Goal: Task Accomplishment & Management: Use online tool/utility

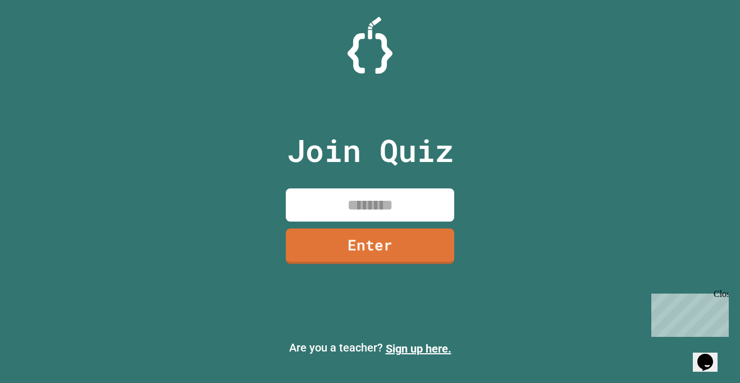
click at [337, 209] on input at bounding box center [370, 204] width 169 height 33
type input "********"
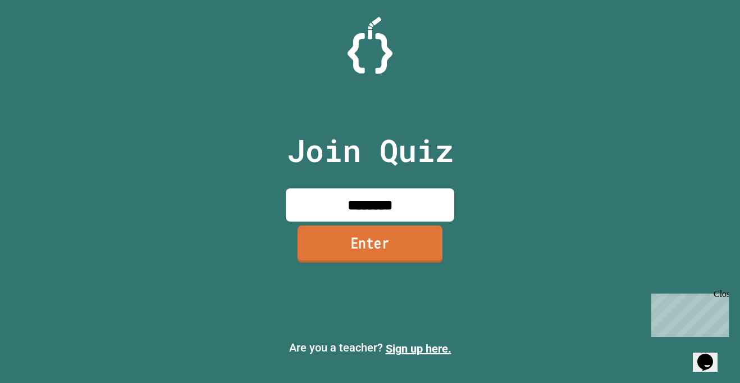
click at [330, 248] on link "Enter" at bounding box center [370, 243] width 145 height 37
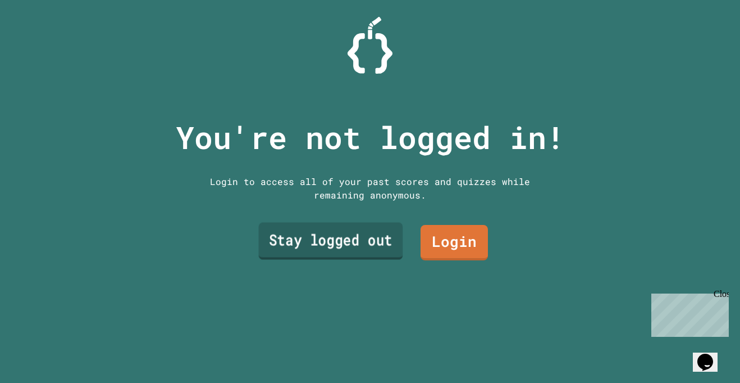
click at [355, 246] on link "Stay logged out" at bounding box center [331, 240] width 144 height 37
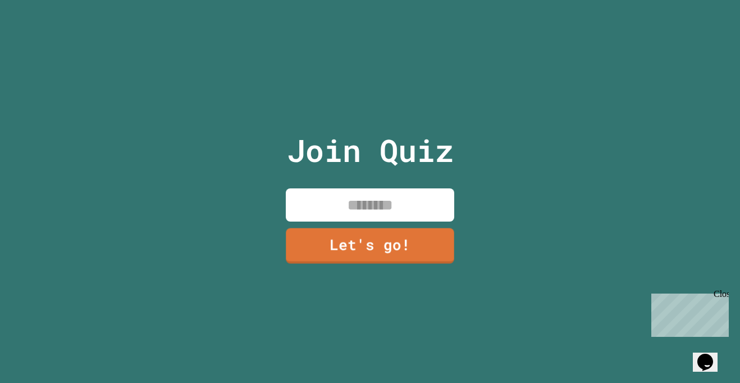
click at [354, 202] on input at bounding box center [370, 204] width 169 height 33
type input "****"
click at [369, 233] on link "Let's go!" at bounding box center [370, 244] width 170 height 37
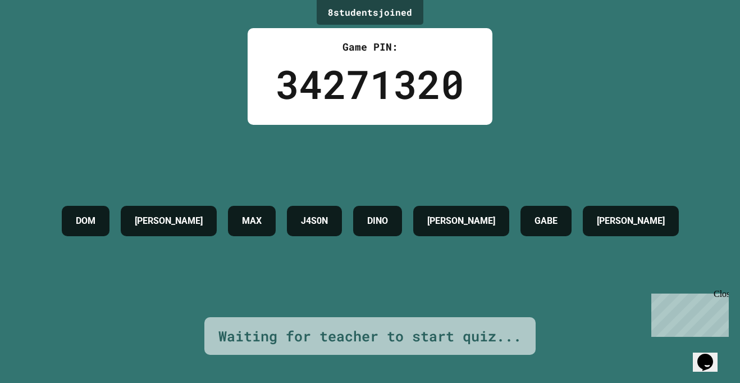
click at [721, 294] on div "Close" at bounding box center [721, 296] width 14 height 14
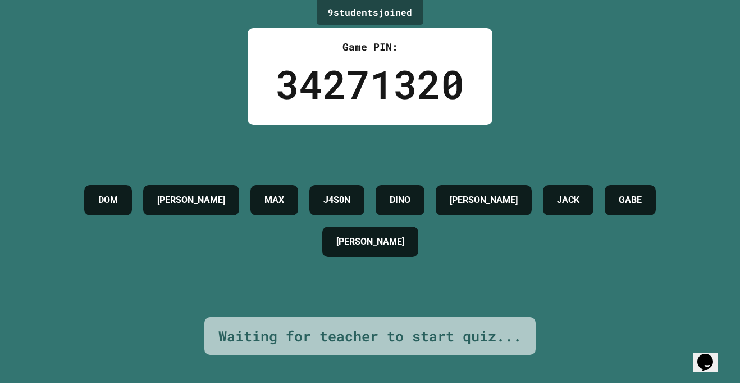
click at [690, 262] on div "[PERSON_NAME] J4S0N [PERSON_NAME] [PERSON_NAME] [PERSON_NAME]" at bounding box center [370, 220] width 684 height 83
click at [85, 297] on div "[PERSON_NAME] J4S0N [PERSON_NAME] [PERSON_NAME] [PERSON_NAME]" at bounding box center [370, 221] width 684 height 192
click at [698, 262] on div "[PERSON_NAME] J4S0N [PERSON_NAME] [PERSON_NAME] [PERSON_NAME]" at bounding box center [370, 220] width 684 height 83
click at [85, 297] on div "[PERSON_NAME] J4S0N [PERSON_NAME] [PERSON_NAME] [PERSON_NAME]" at bounding box center [370, 221] width 684 height 192
click at [700, 262] on div "[PERSON_NAME] J4S0N [PERSON_NAME] [PERSON_NAME] [PERSON_NAME]" at bounding box center [370, 220] width 684 height 83
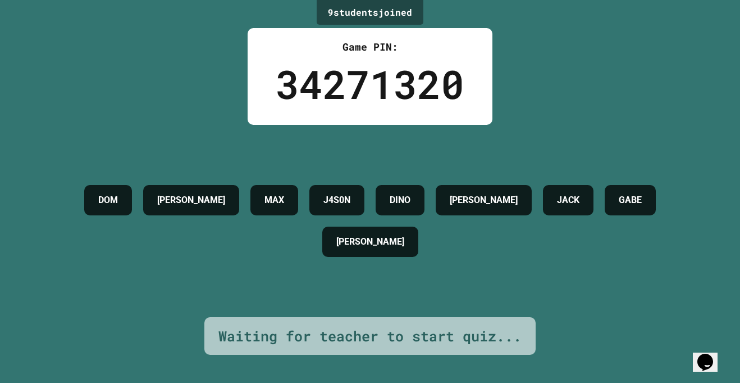
click at [89, 296] on div "[PERSON_NAME] J4S0N [PERSON_NAME] [PERSON_NAME] [PERSON_NAME]" at bounding box center [370, 221] width 684 height 192
click at [703, 262] on div "[PERSON_NAME] J4S0N [PERSON_NAME] [PERSON_NAME] [PERSON_NAME]" at bounding box center [370, 220] width 684 height 83
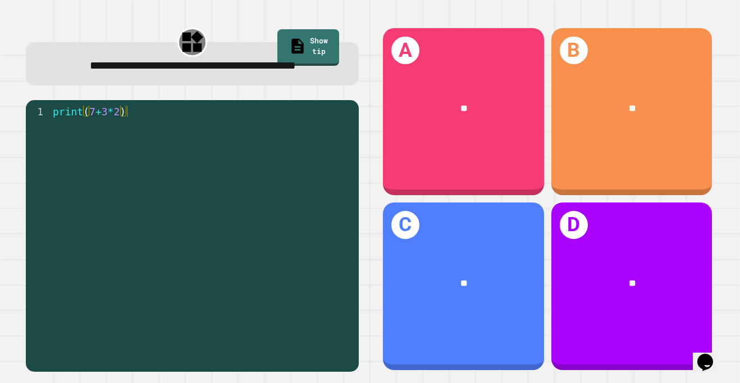
click at [467, 112] on span "**" at bounding box center [464, 108] width 7 height 8
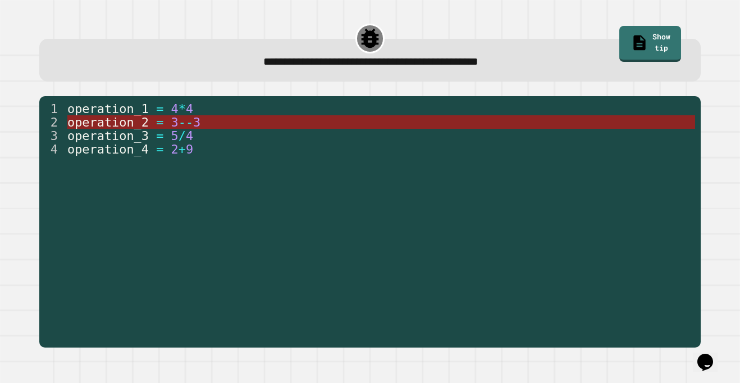
click at [158, 124] on span "=" at bounding box center [159, 122] width 7 height 14
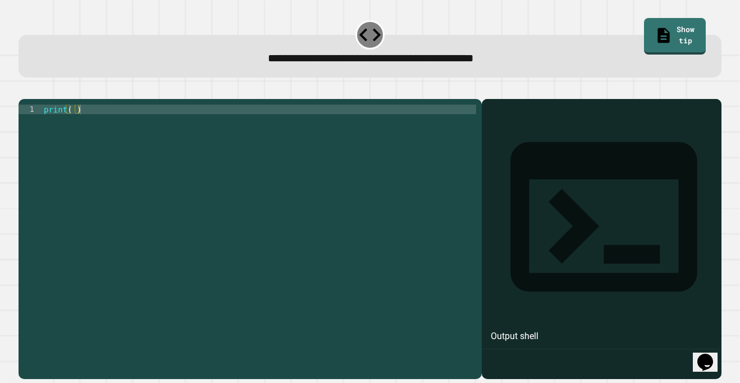
click at [71, 125] on div "print ( )" at bounding box center [259, 233] width 435 height 258
type textarea "**********"
click at [33, 99] on icon "button" at bounding box center [32, 96] width 6 height 8
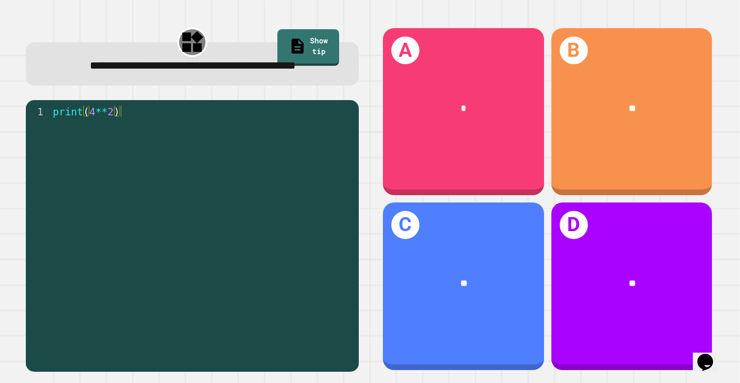
click at [471, 269] on div "**" at bounding box center [463, 282] width 161 height 49
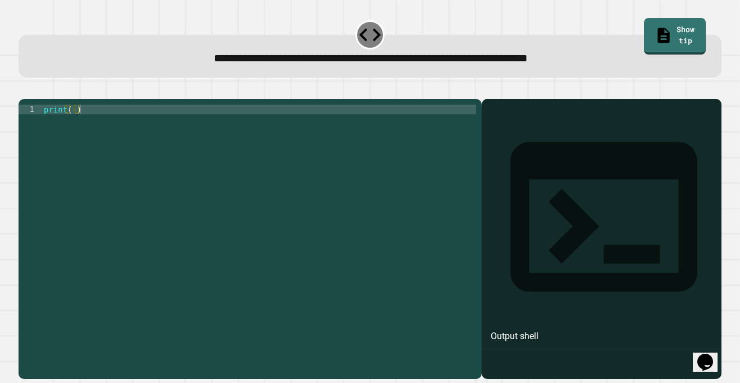
click at [75, 128] on div "print ( )" at bounding box center [259, 233] width 435 height 258
click at [24, 89] on icon "button" at bounding box center [24, 89] width 0 height 0
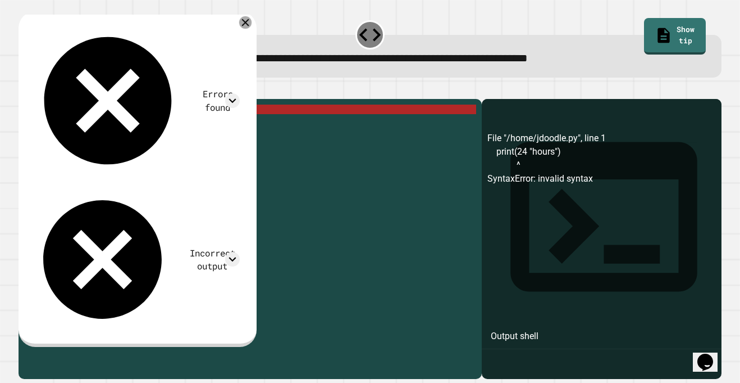
click at [249, 24] on icon at bounding box center [245, 22] width 7 height 7
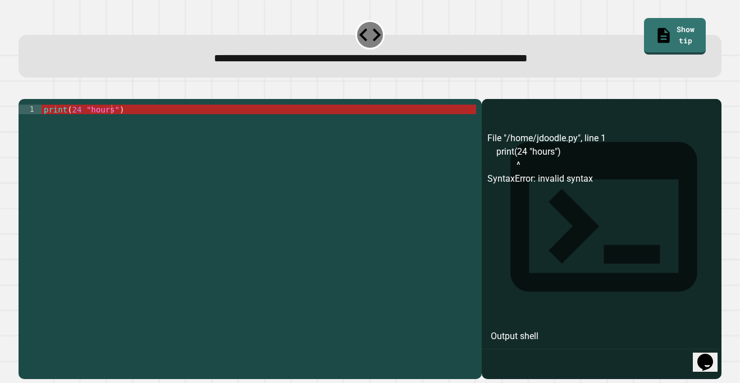
click at [115, 125] on div "print ( 24 "hours" )" at bounding box center [259, 233] width 435 height 258
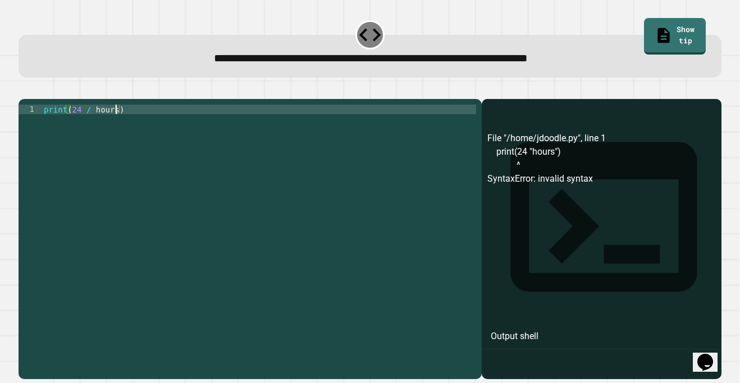
scroll to position [0, 9]
click at [34, 96] on icon "button" at bounding box center [32, 96] width 6 height 8
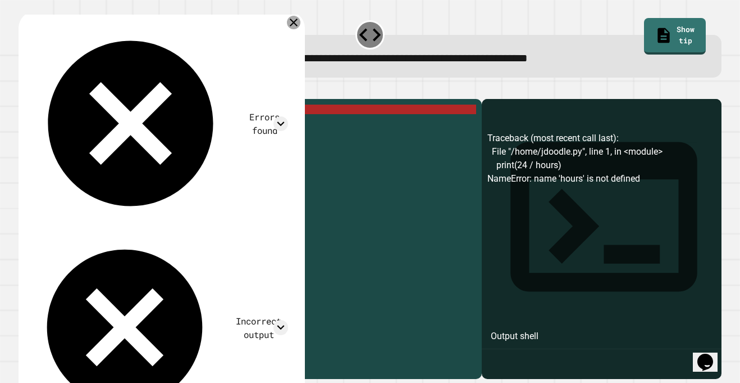
click at [300, 23] on icon at bounding box center [293, 22] width 13 height 13
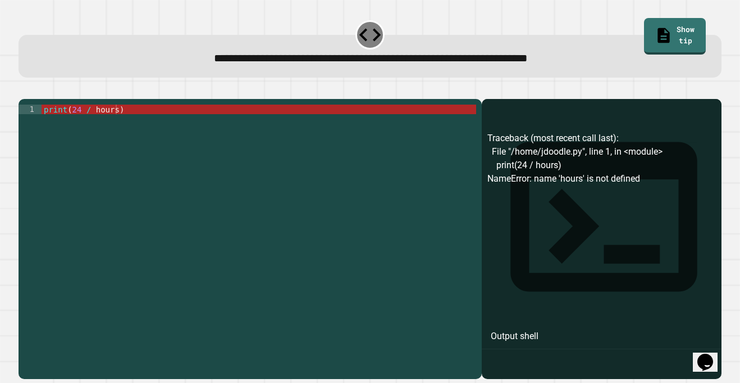
click at [127, 125] on div "print ( 24 / hours )" at bounding box center [259, 233] width 435 height 258
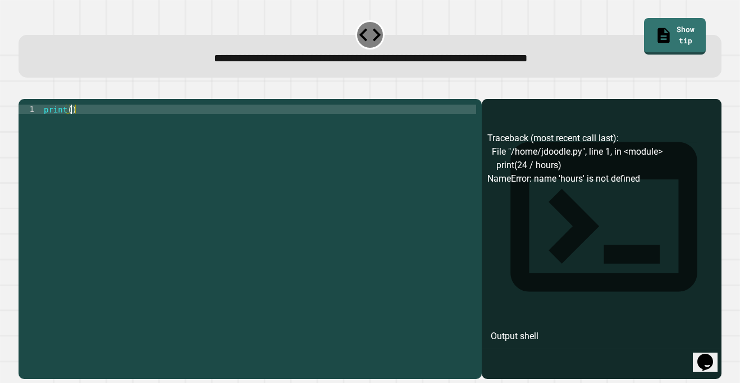
scroll to position [0, 3]
click at [656, 28] on link "Show tip" at bounding box center [675, 35] width 63 height 38
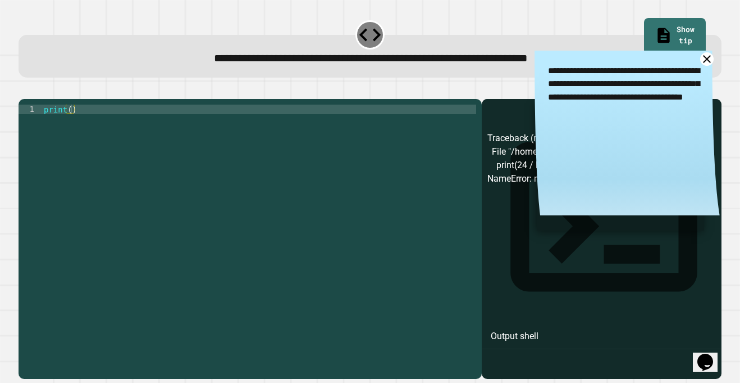
click at [704, 61] on icon at bounding box center [707, 58] width 13 height 13
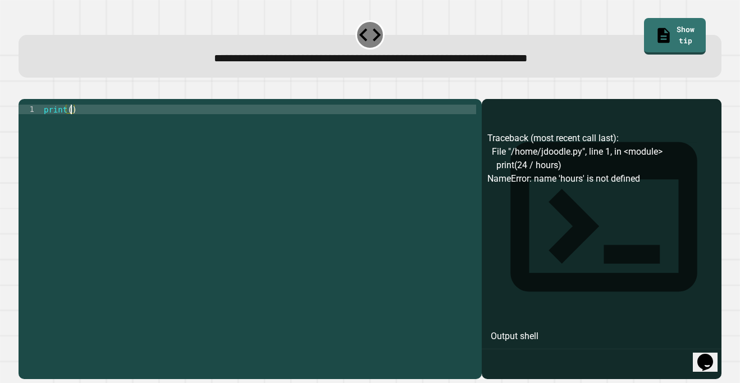
click at [72, 125] on div "print ( )" at bounding box center [259, 233] width 435 height 258
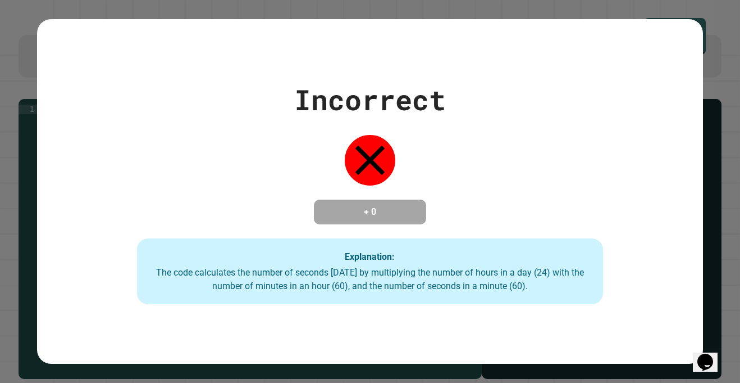
scroll to position [0, 7]
type textarea "*"
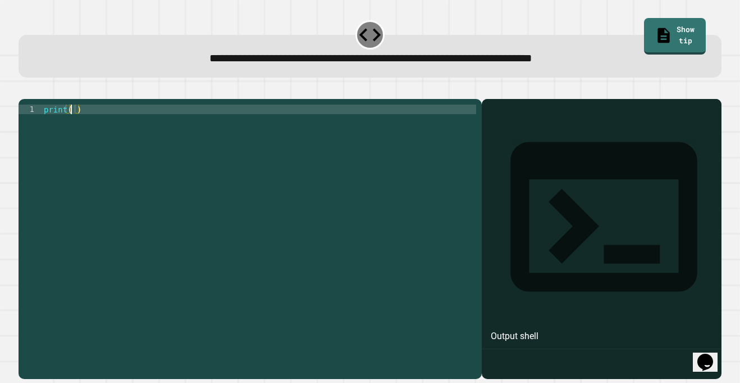
click at [71, 125] on div "print ( )" at bounding box center [259, 233] width 435 height 258
drag, startPoint x: 343, startPoint y: 60, endPoint x: 473, endPoint y: 71, distance: 130.3
click at [473, 71] on div "**********" at bounding box center [370, 56] width 703 height 43
copy span "**********"
click at [74, 123] on div "print ( )" at bounding box center [259, 233] width 435 height 258
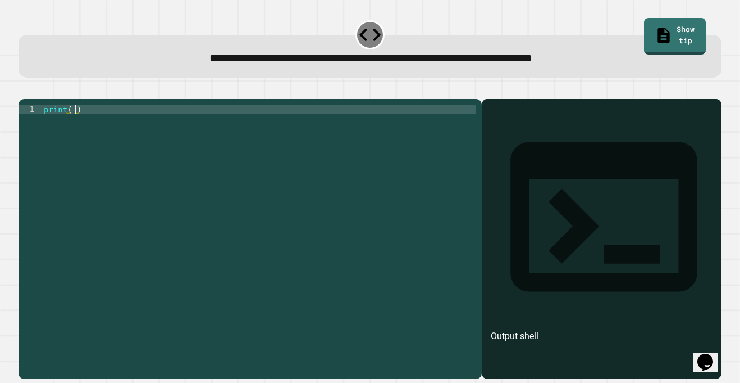
paste textarea "**********"
type textarea "**********"
click at [24, 89] on icon "button" at bounding box center [24, 89] width 0 height 0
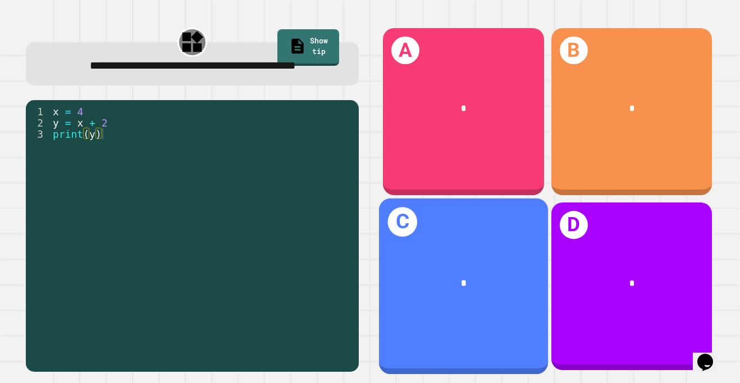
click at [452, 278] on div "*" at bounding box center [464, 283] width 131 height 15
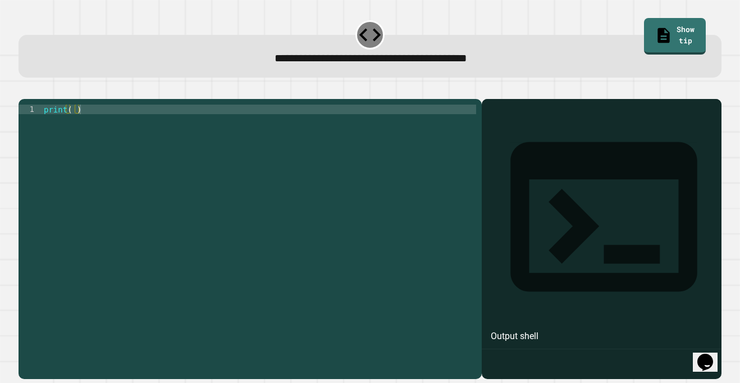
click at [73, 126] on div "print ( )" at bounding box center [259, 233] width 435 height 258
click at [34, 97] on icon "button" at bounding box center [32, 96] width 6 height 8
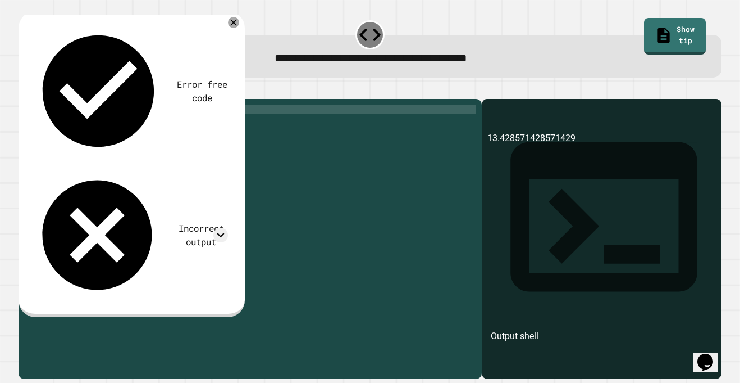
click at [84, 125] on div "print ( 94 / 7 )" at bounding box center [259, 233] width 435 height 258
click at [33, 100] on icon "button" at bounding box center [32, 96] width 6 height 8
click at [88, 126] on div "print ( 94 // 7 )" at bounding box center [259, 233] width 435 height 258
type textarea "**********"
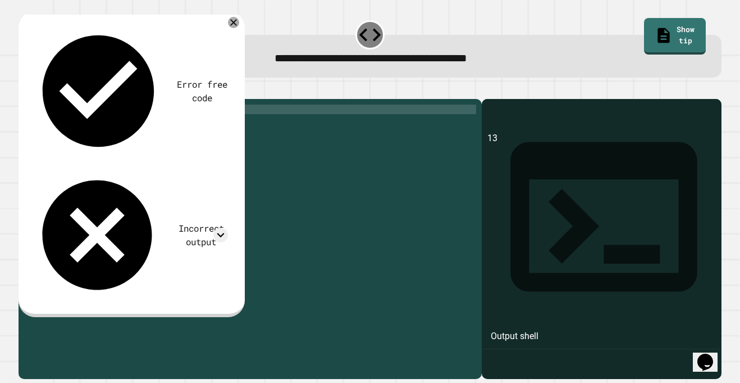
click at [24, 89] on icon "button" at bounding box center [24, 89] width 0 height 0
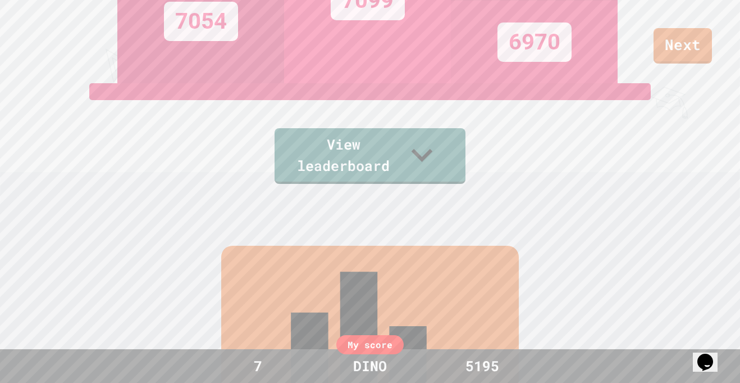
scroll to position [175, 0]
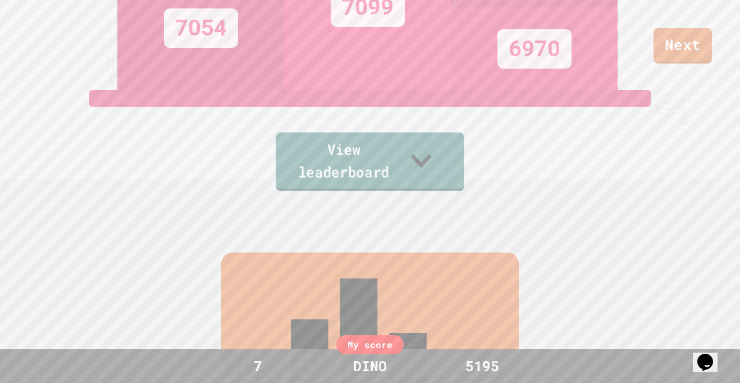
click at [434, 162] on icon at bounding box center [422, 160] width 42 height 44
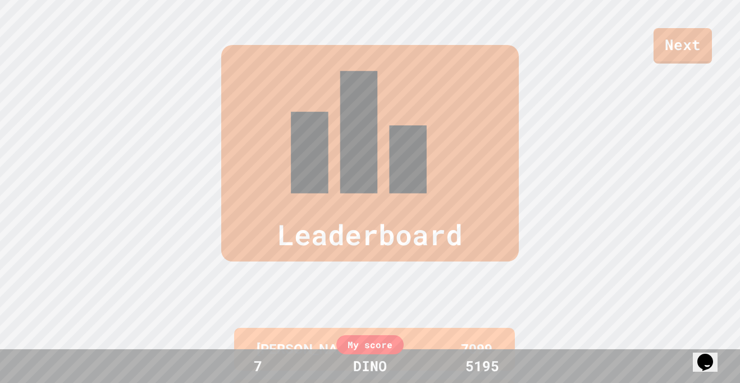
scroll to position [463, 0]
